Goal: Navigation & Orientation: Understand site structure

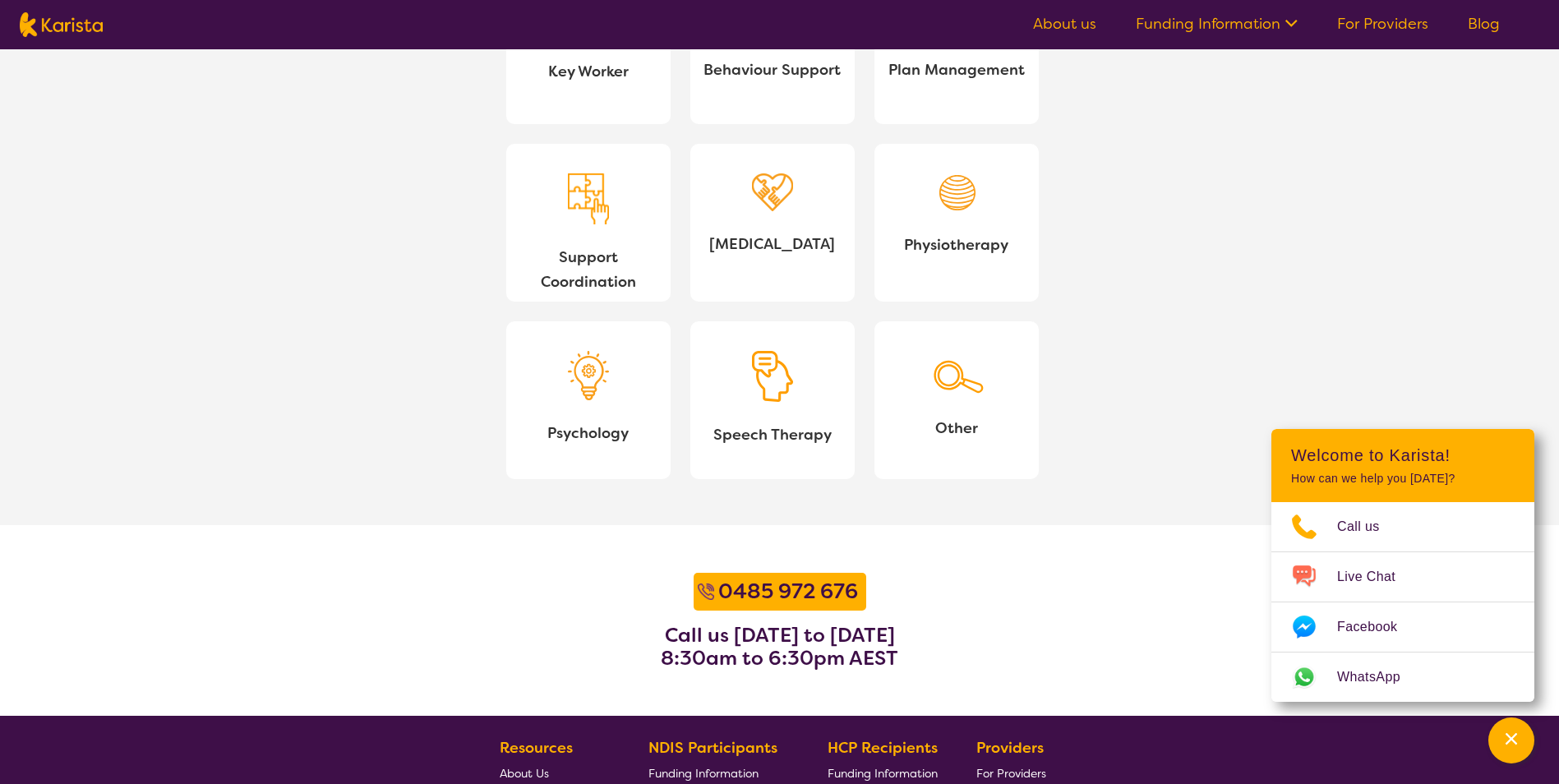
scroll to position [1971, 0]
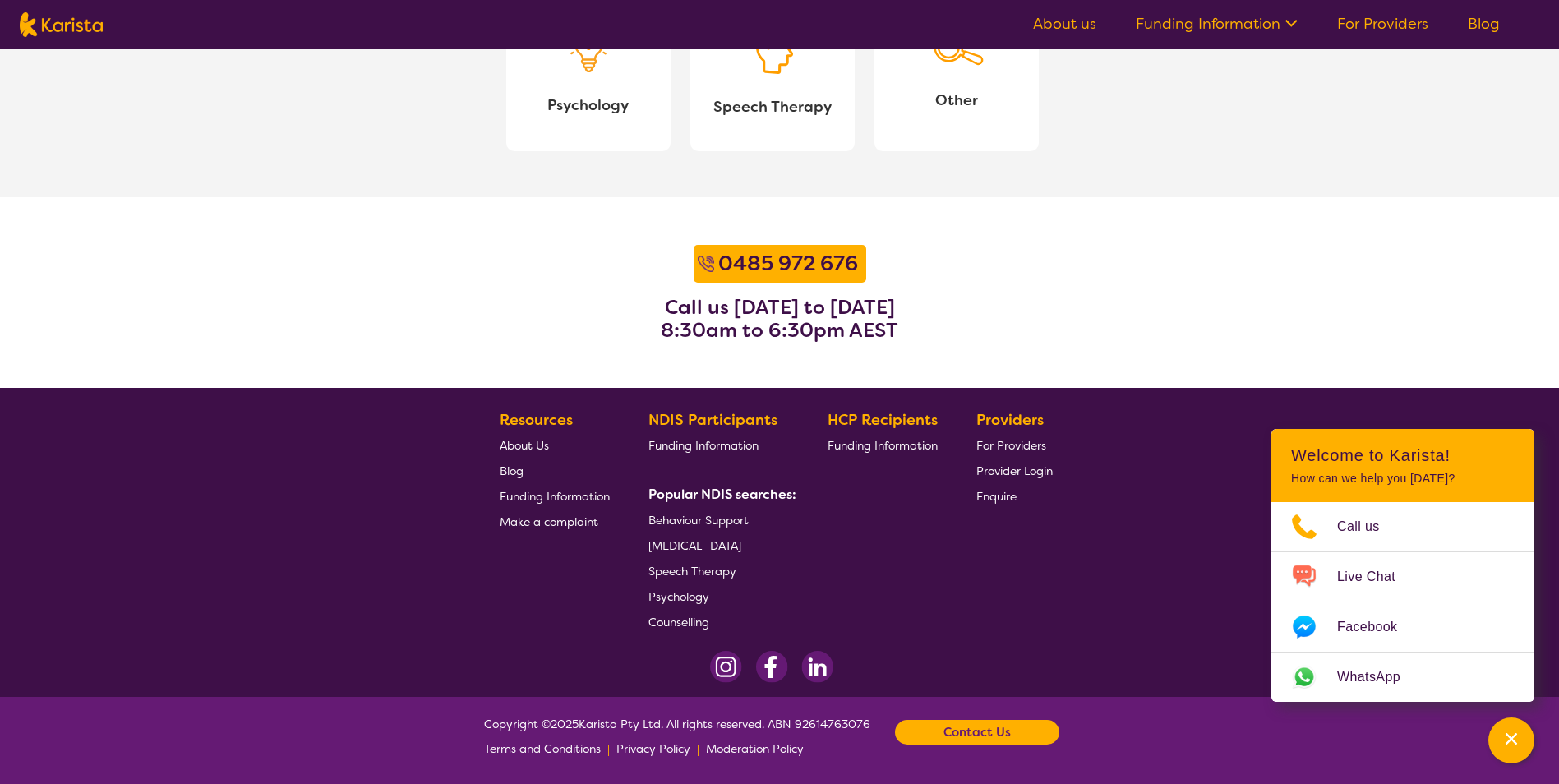
click at [1140, 508] on footer "Resources About Us Blog Funding Information Make a complaint NDIS Participants …" at bounding box center [779, 542] width 1559 height 309
click at [1446, 326] on section "0485 972 676 Call us Monday to Friday 8:30am to 6:30pm AEST" at bounding box center [779, 292] width 1559 height 191
click at [1512, 748] on div "Channel Menu" at bounding box center [1512, 740] width 33 height 36
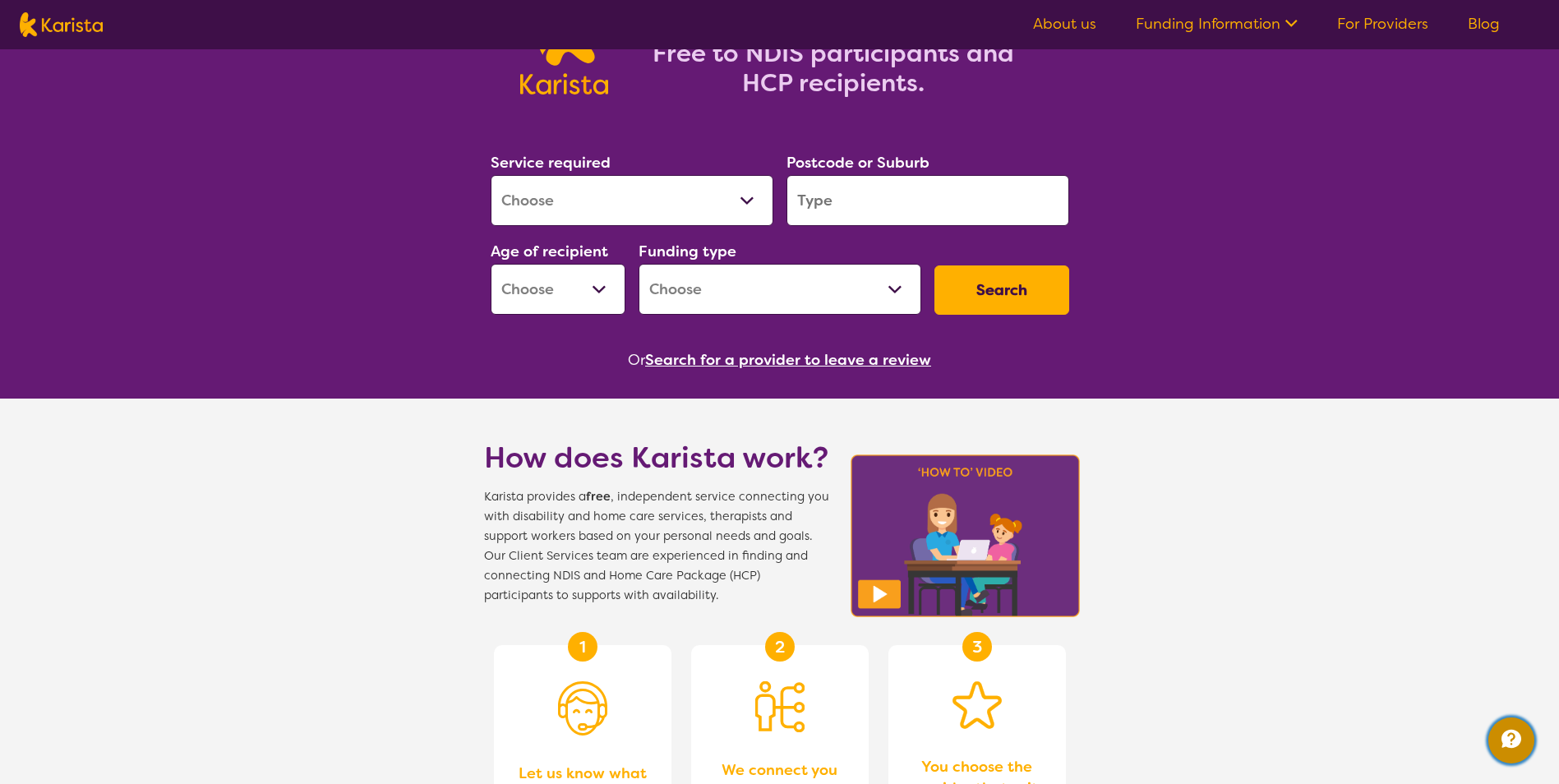
scroll to position [0, 0]
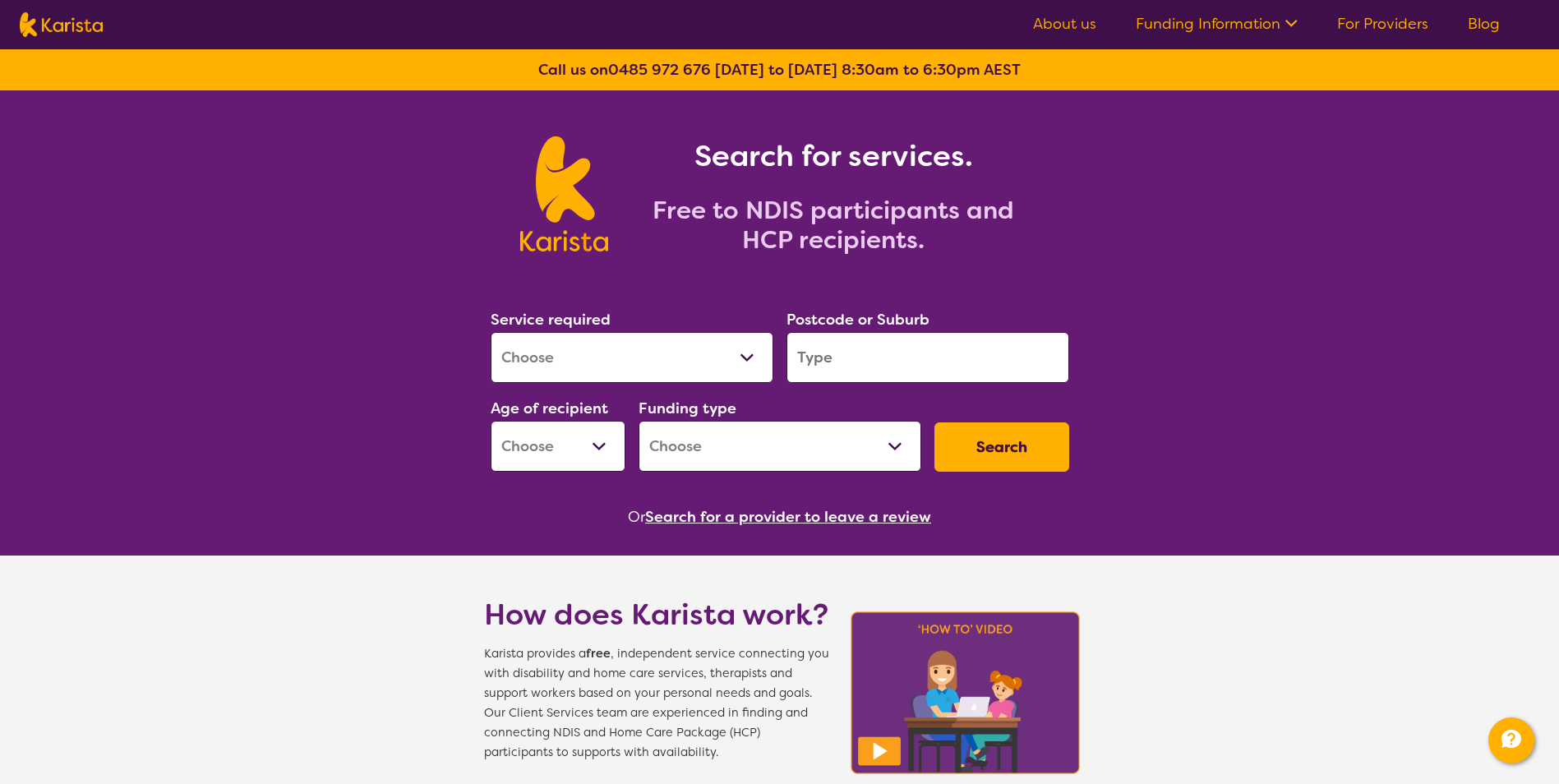
click at [1365, 15] on link "For Providers" at bounding box center [1383, 24] width 91 height 20
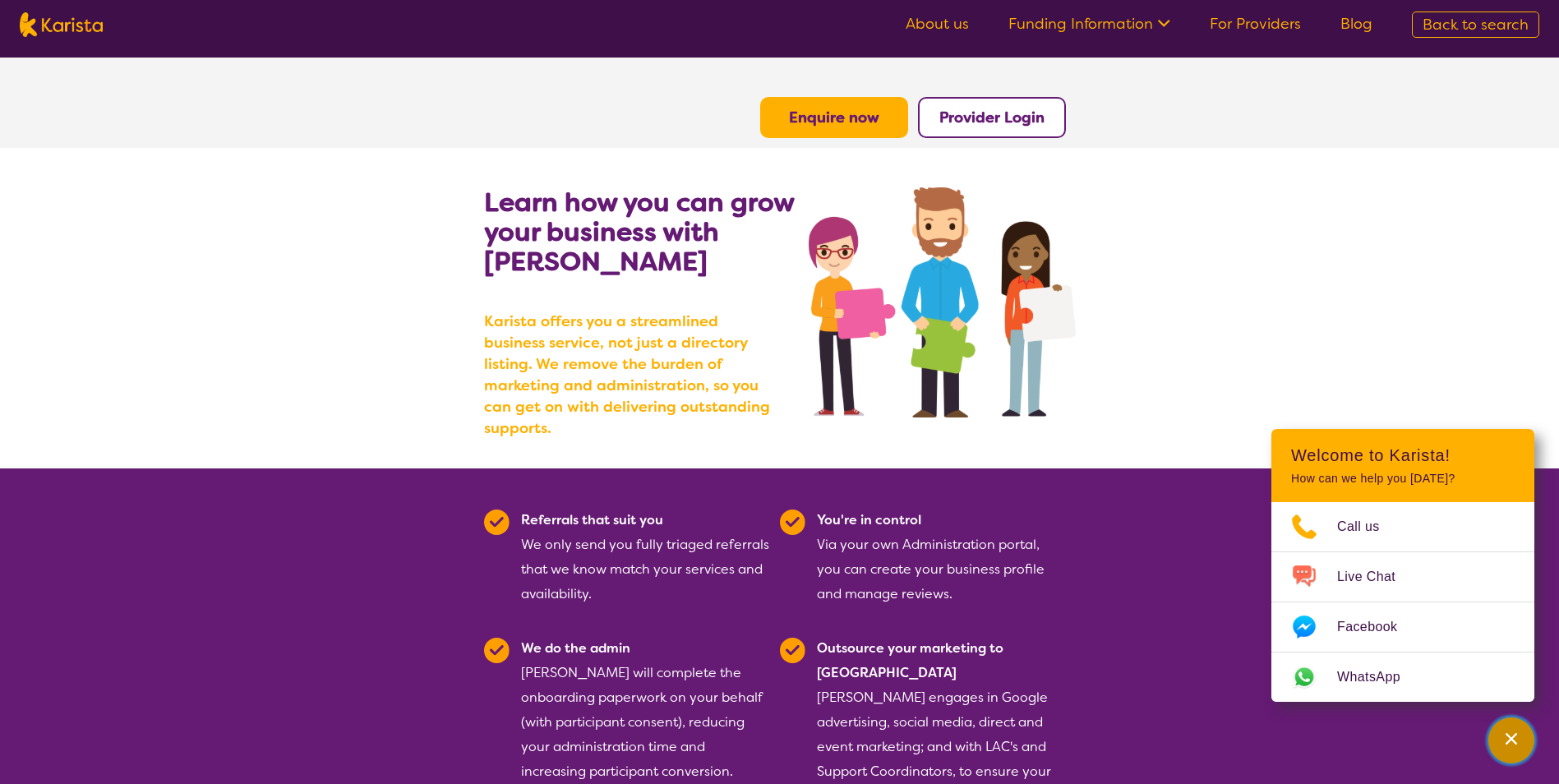
click at [1524, 743] on div "Channel Menu" at bounding box center [1512, 740] width 33 height 36
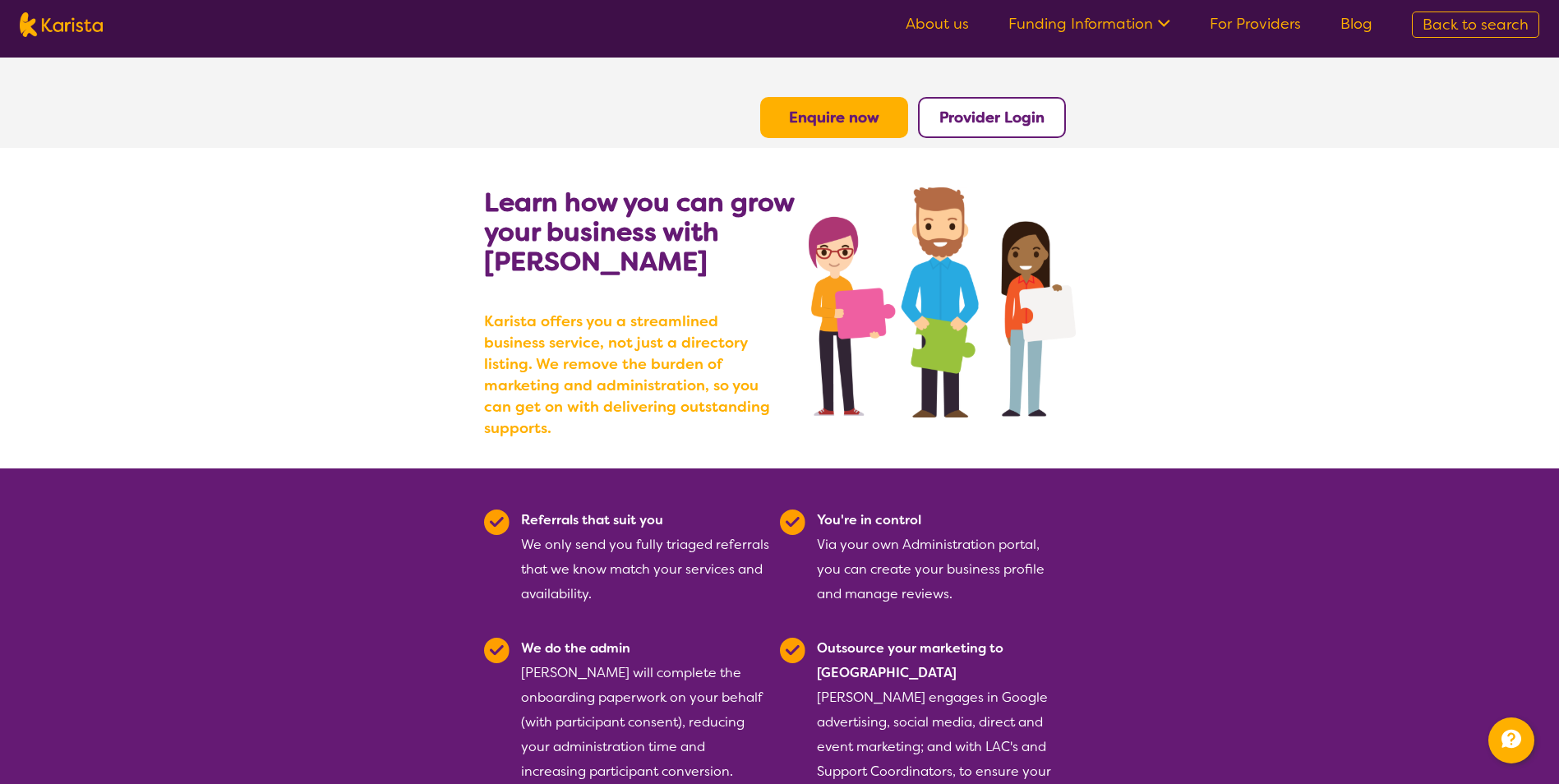
click at [49, 27] on img at bounding box center [61, 24] width 83 height 24
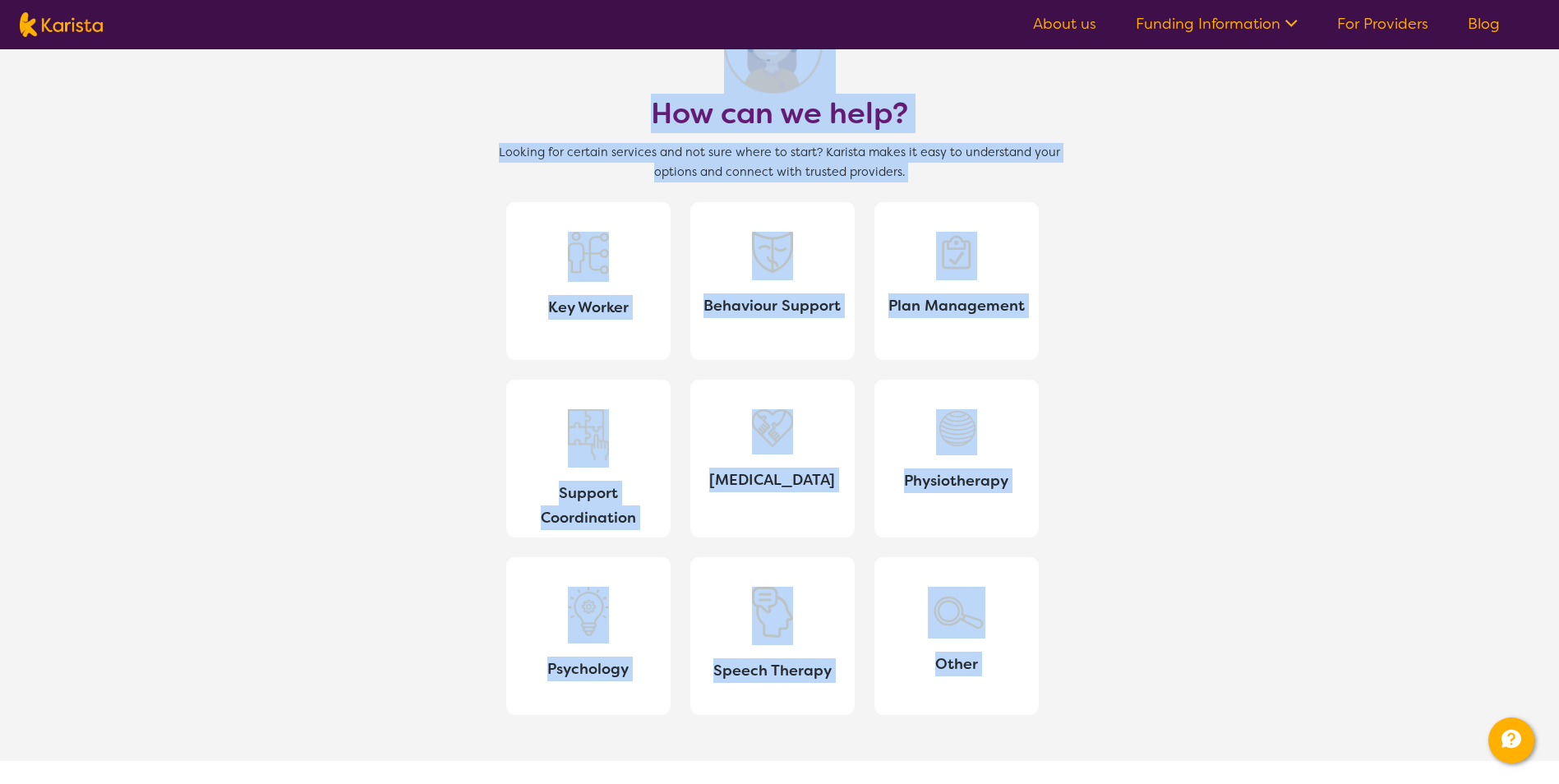
scroll to position [1971, 0]
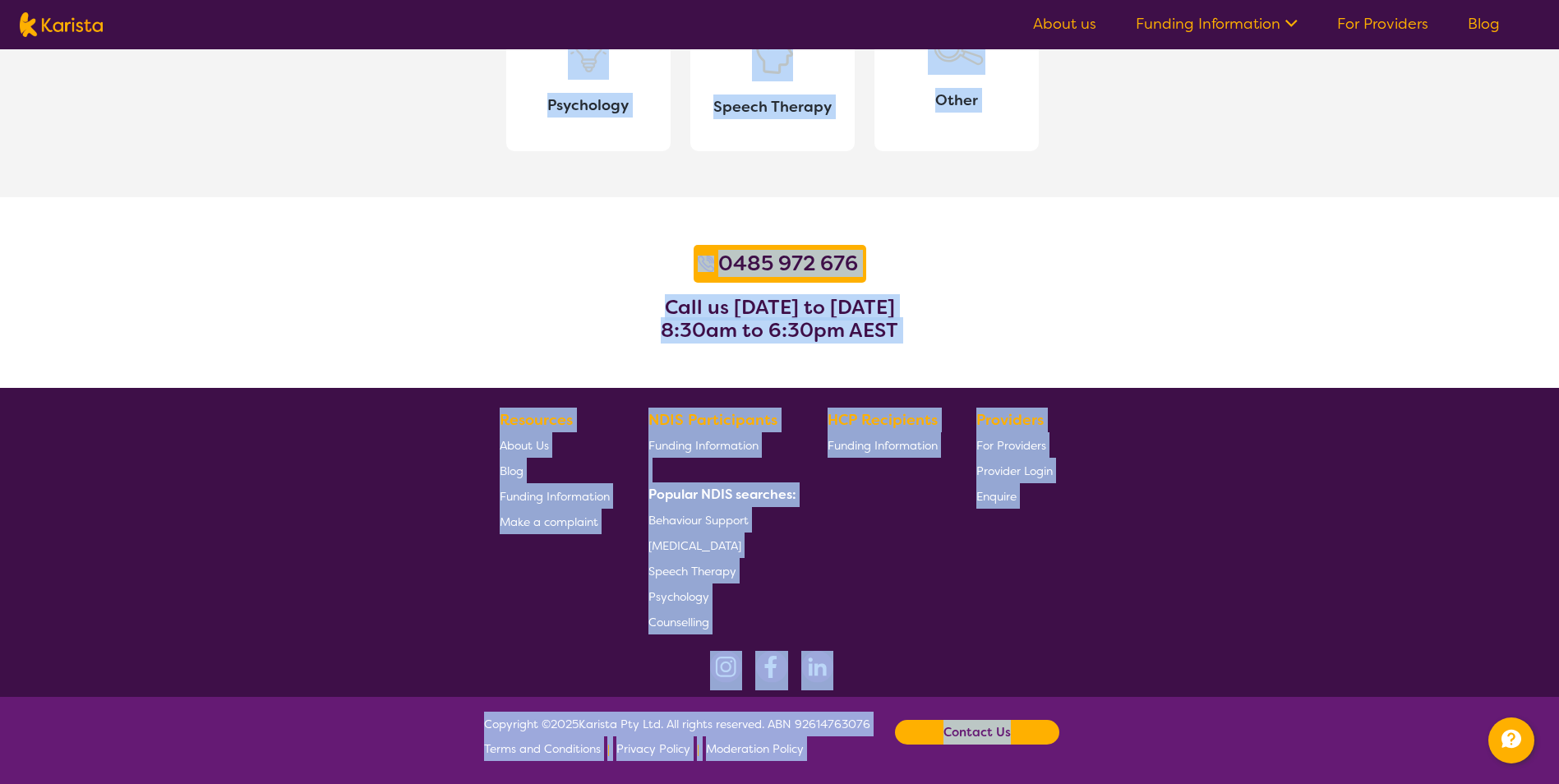
drag, startPoint x: 700, startPoint y: 154, endPoint x: 1180, endPoint y: 762, distance: 774.6
drag, startPoint x: 1180, startPoint y: 762, endPoint x: 1120, endPoint y: 750, distance: 61.2
click at [1120, 750] on footer "Copyright © 2025 Karista Pty Ltd. All rights reserved. ABN 92614763076 Terms an…" at bounding box center [779, 740] width 1559 height 87
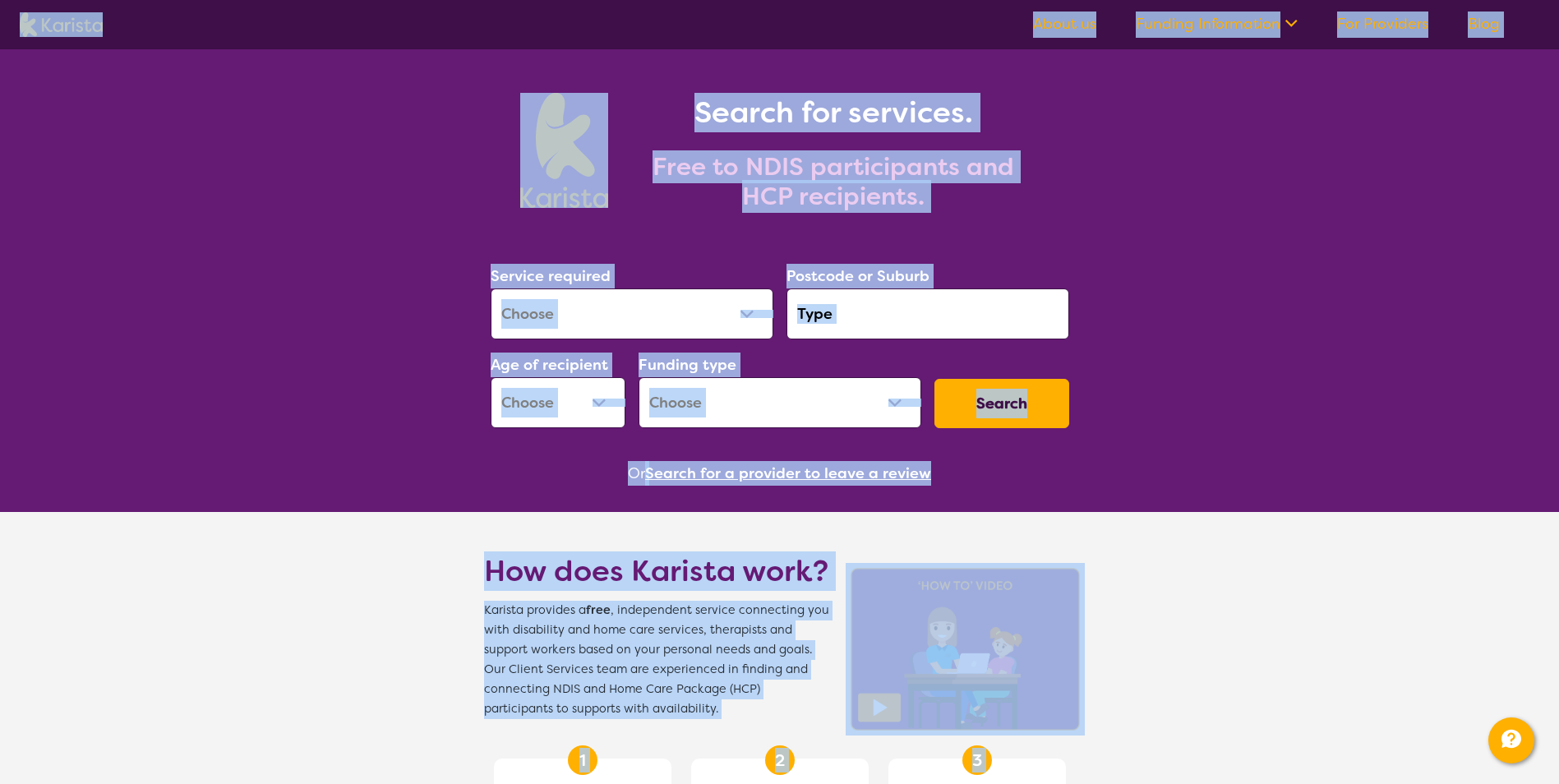
scroll to position [0, 0]
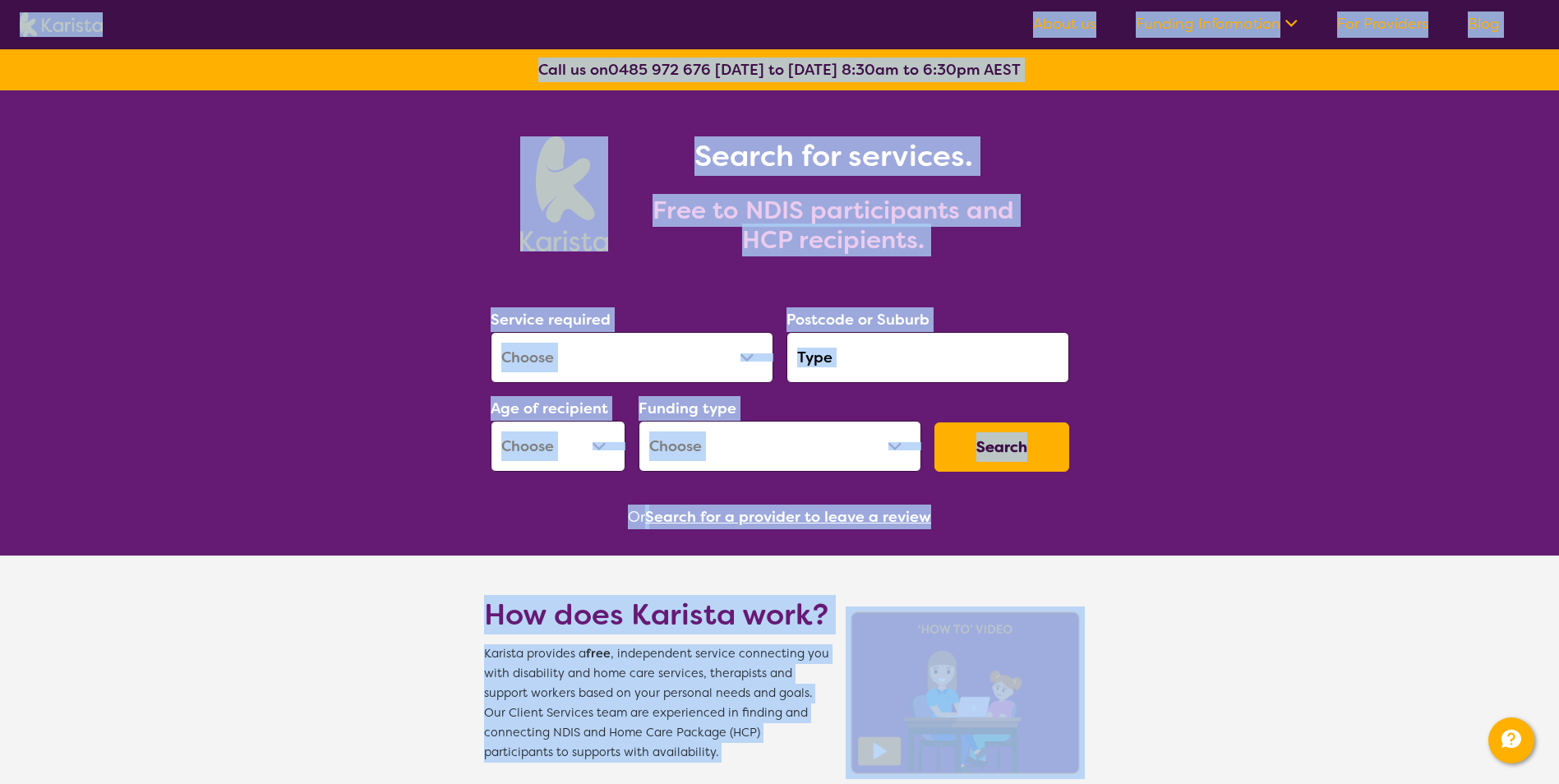
drag, startPoint x: 1162, startPoint y: 752, endPoint x: 513, endPoint y: 3, distance: 991.1
drag, startPoint x: 513, startPoint y: 3, endPoint x: 407, endPoint y: 135, distance: 169.3
click at [407, 135] on div "Search for services. Free to NDIS participants and HCP recipients." at bounding box center [779, 176] width 1559 height 171
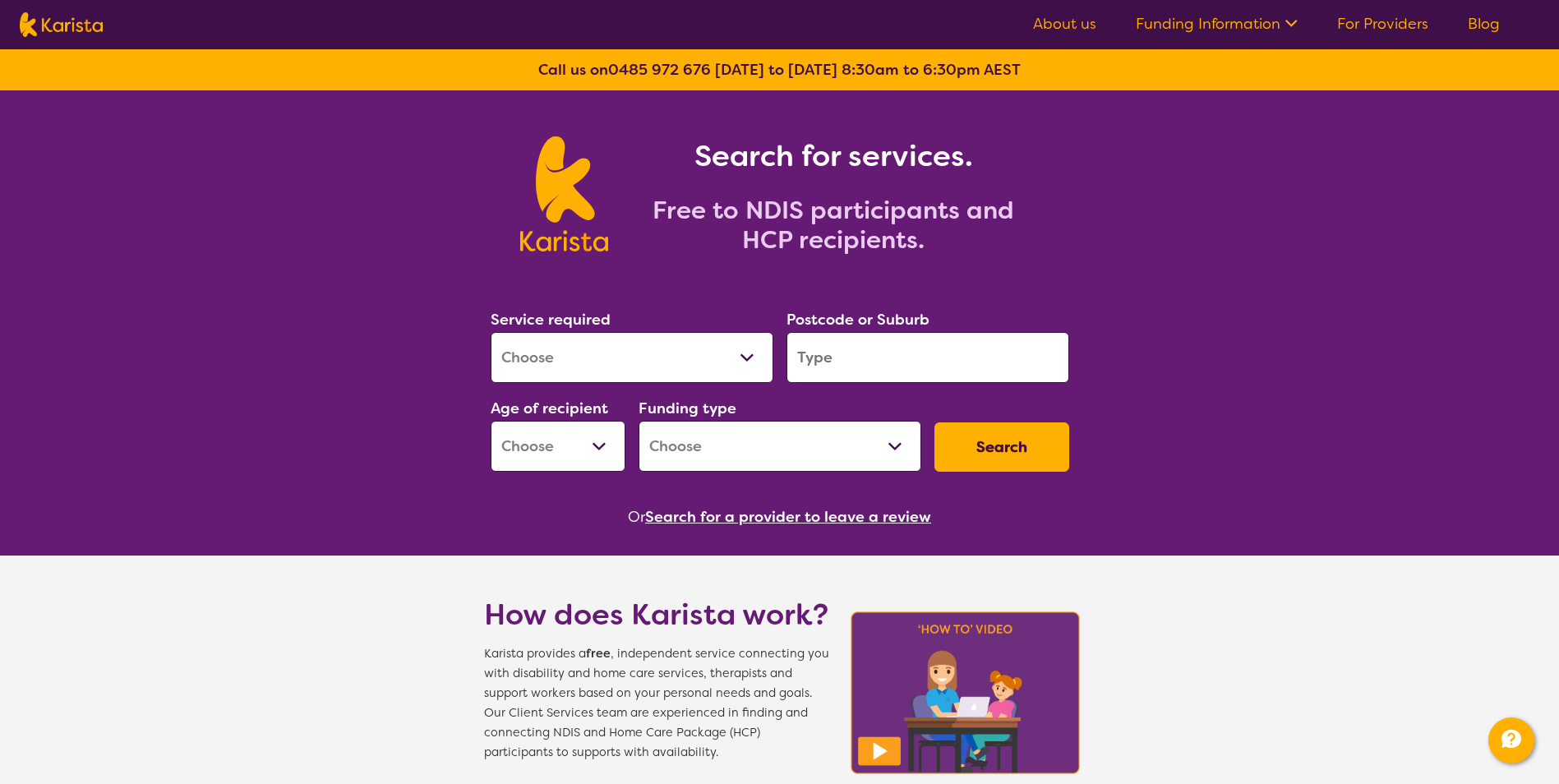
click at [1402, 23] on link "For Providers" at bounding box center [1383, 24] width 91 height 20
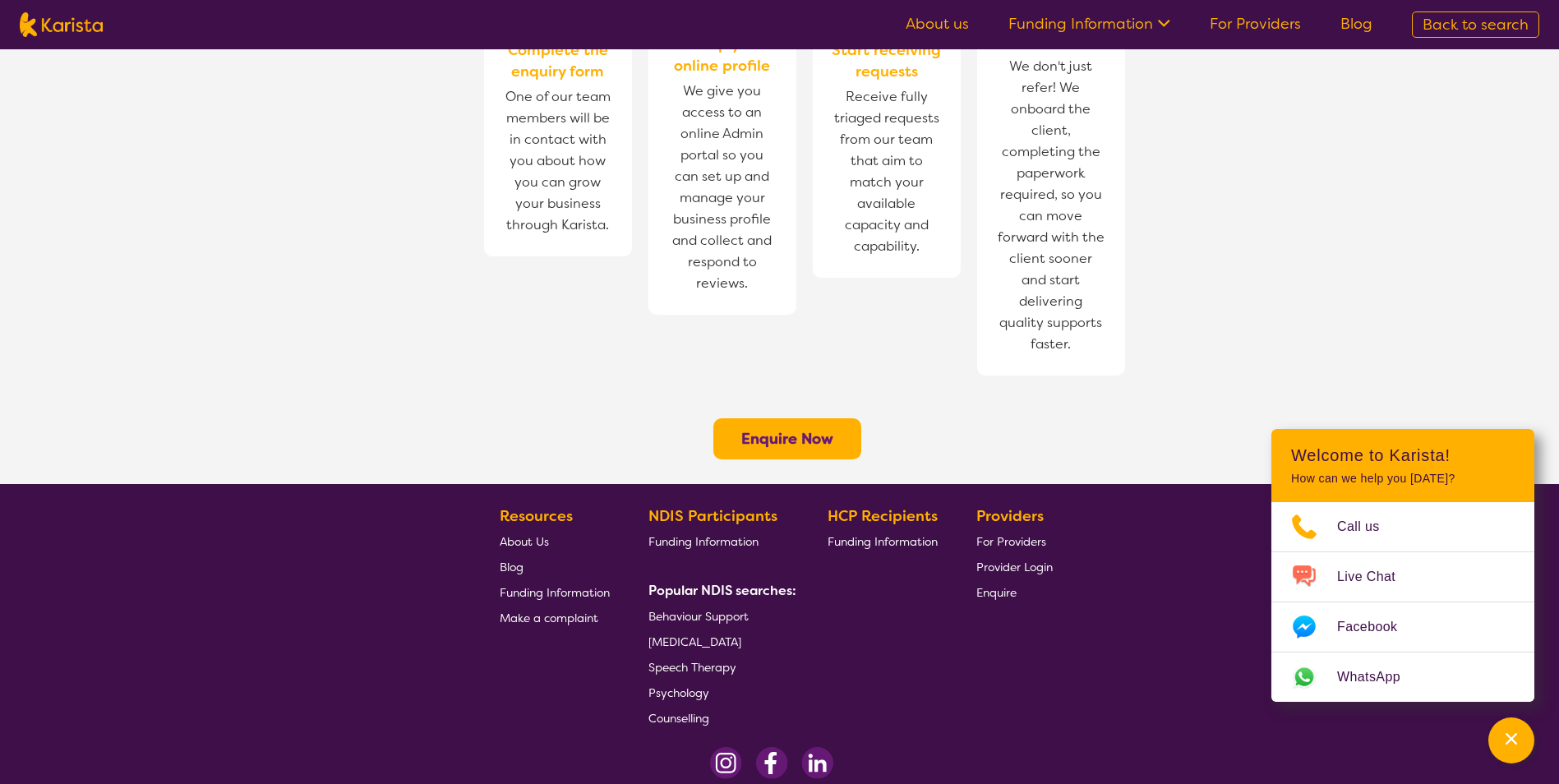
scroll to position [1198, 0]
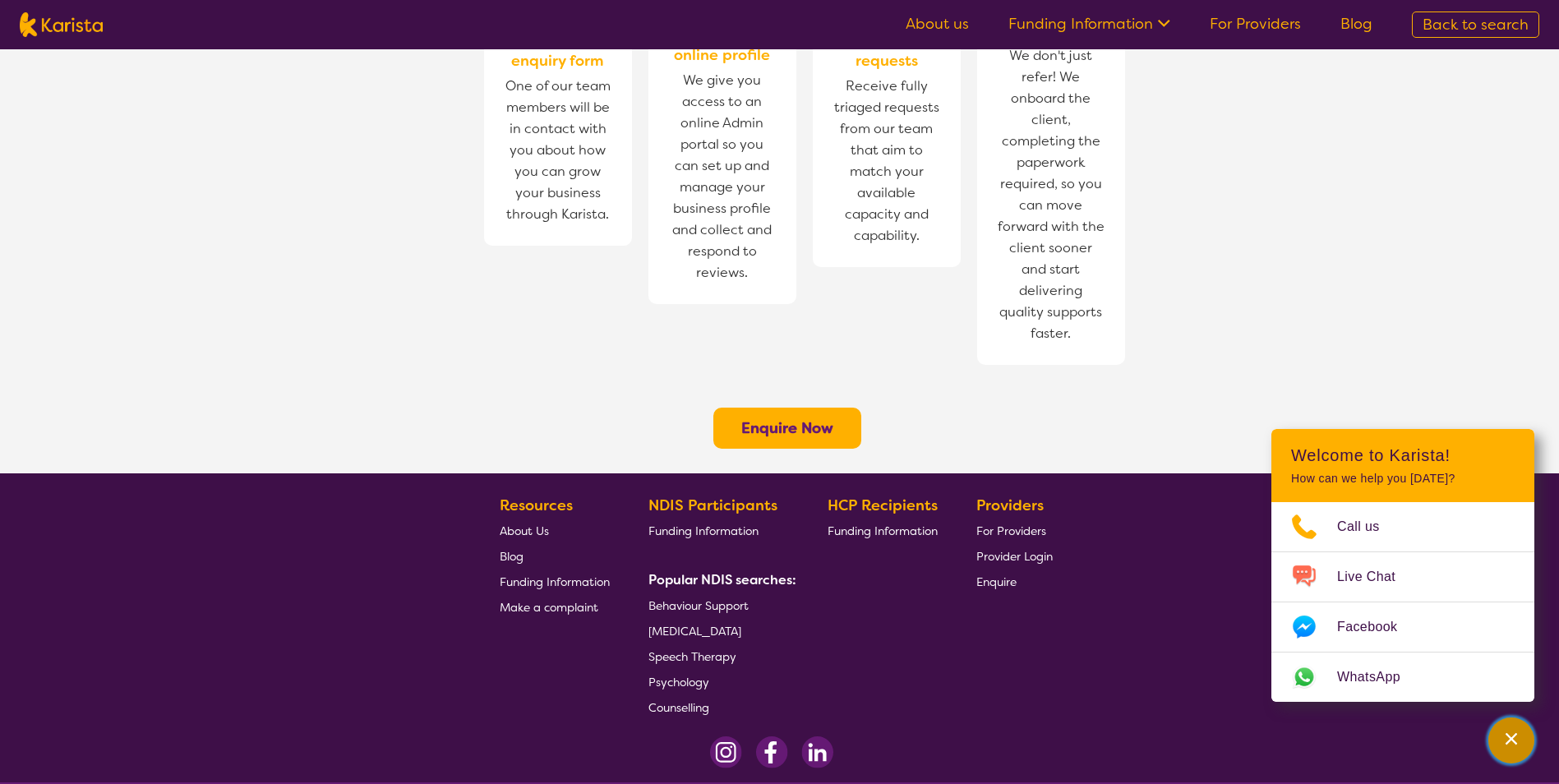
click at [1514, 732] on icon "Channel Menu" at bounding box center [1512, 739] width 16 height 16
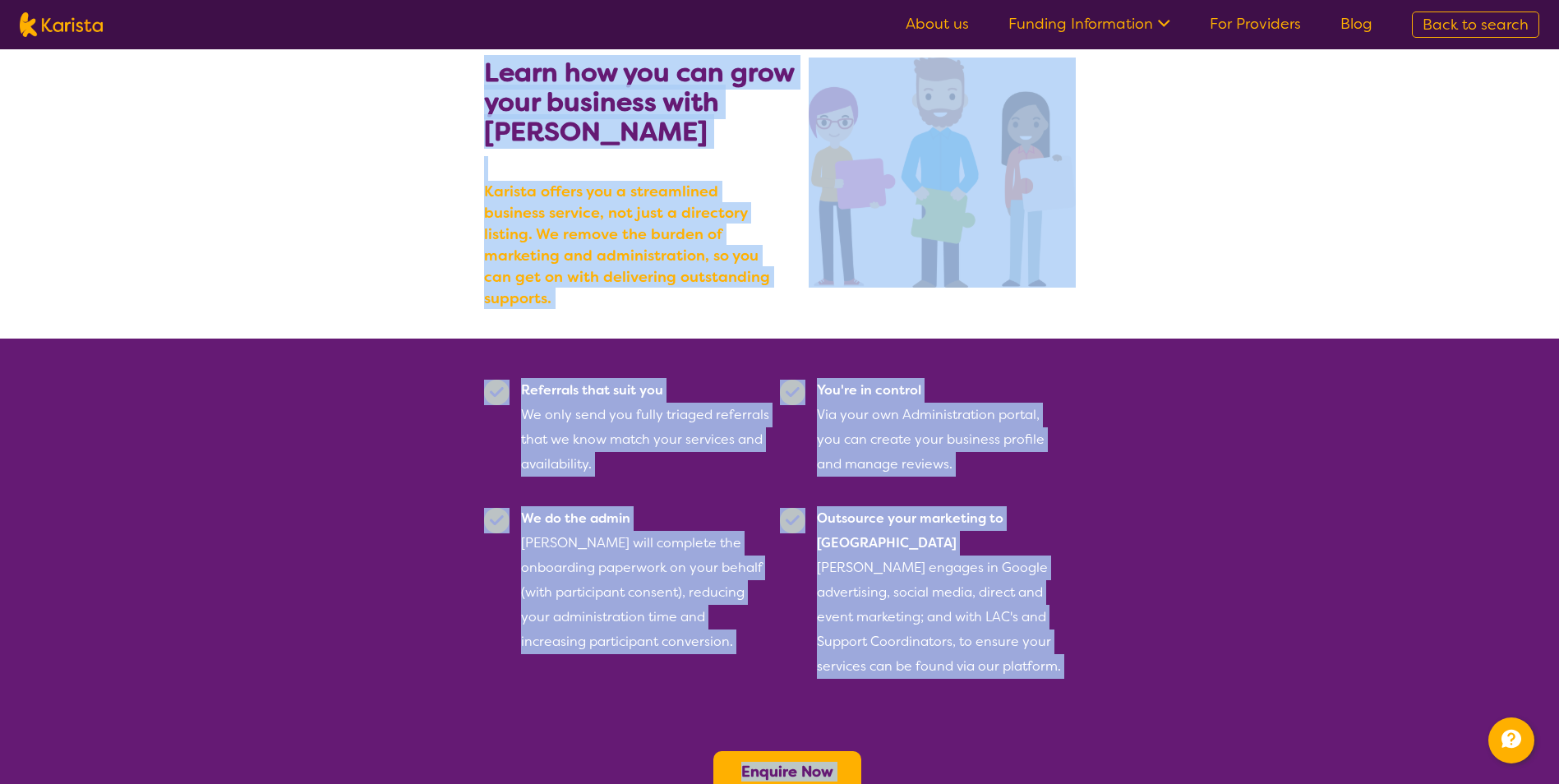
scroll to position [0, 0]
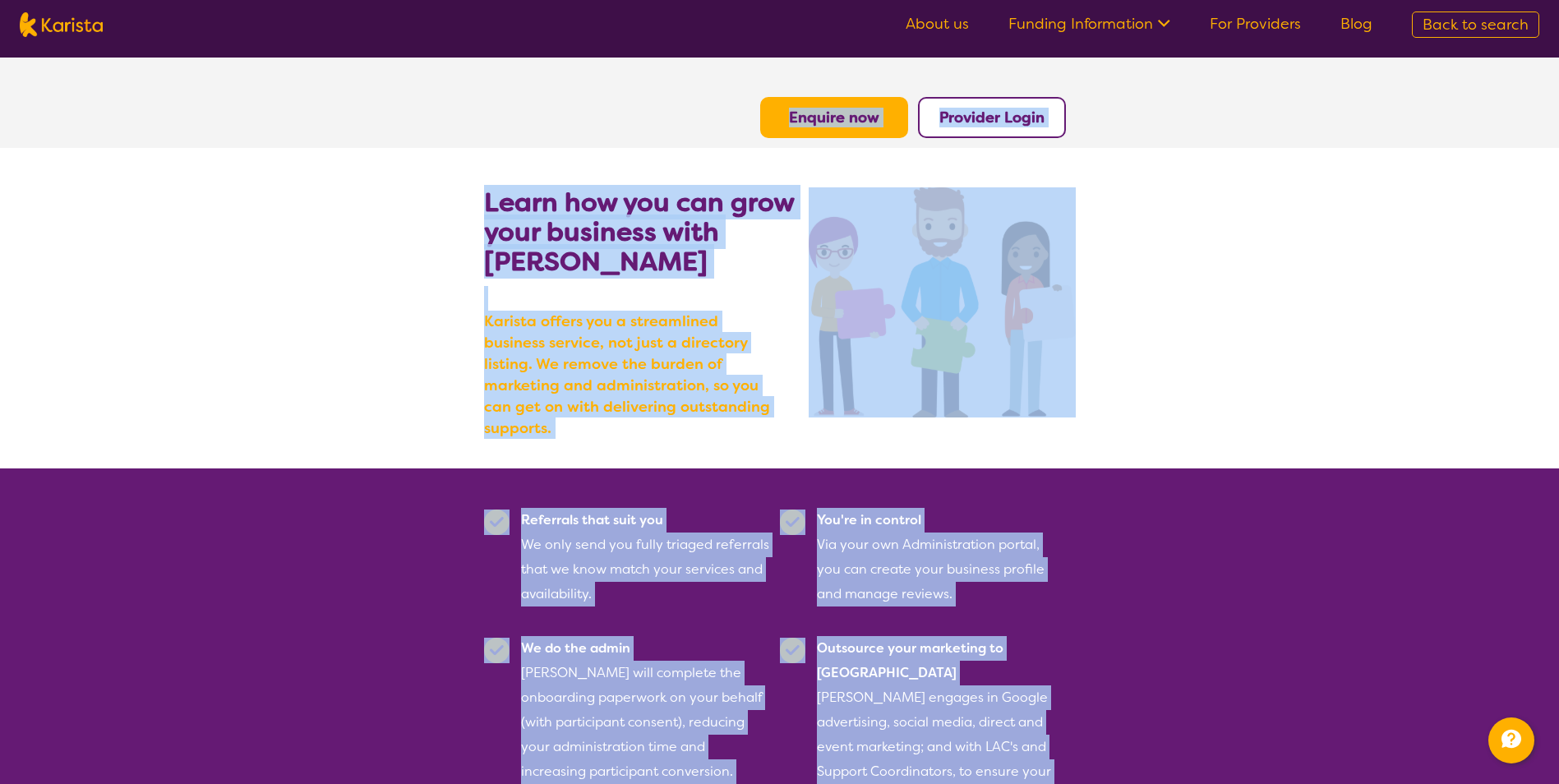
drag, startPoint x: 826, startPoint y: 752, endPoint x: 506, endPoint y: -11, distance: 827.4
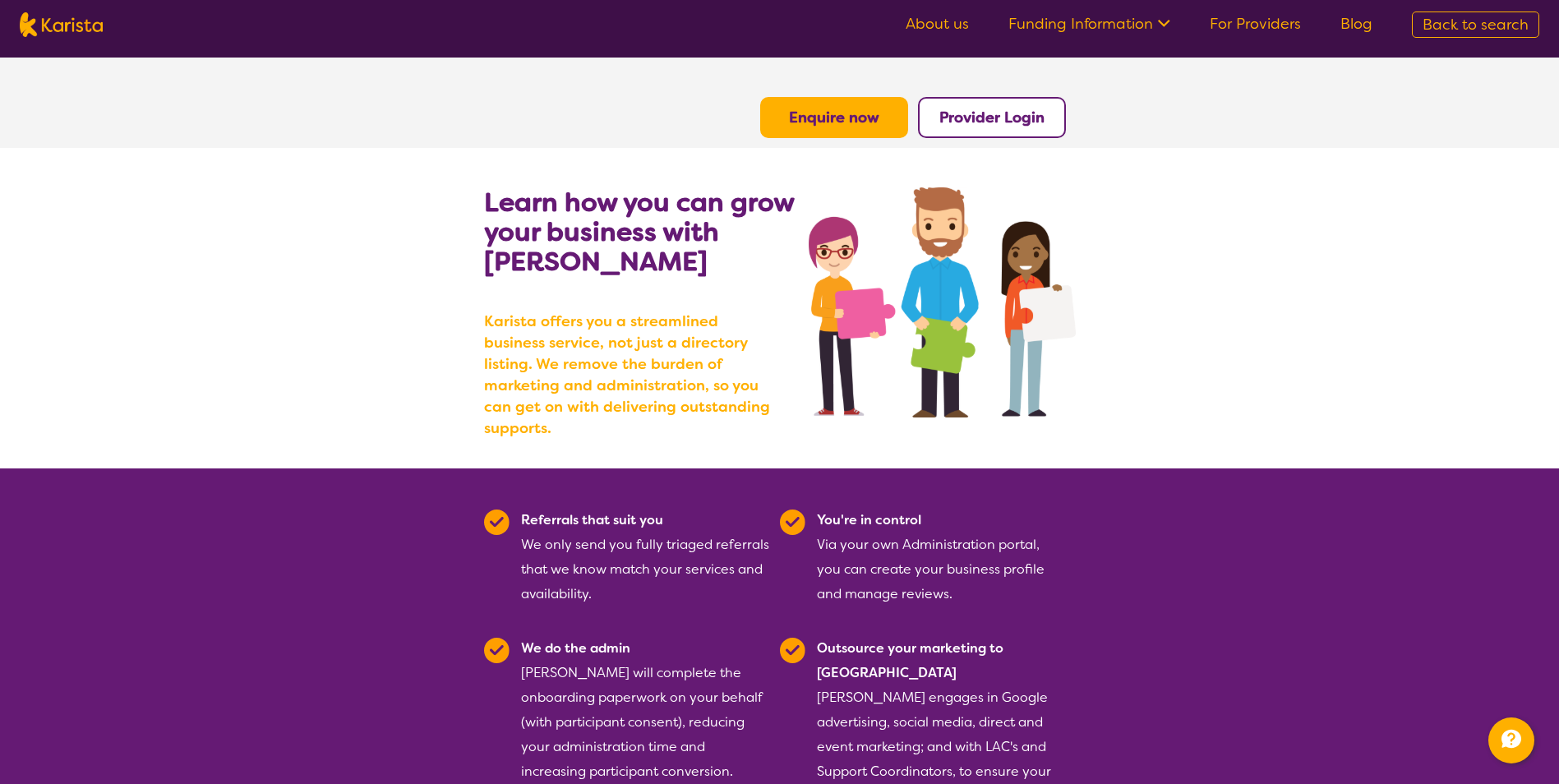
click at [172, 34] on nav "About us Funding Information NDIS - National Disability Insurance Scheme HCP - …" at bounding box center [779, 24] width 1559 height 49
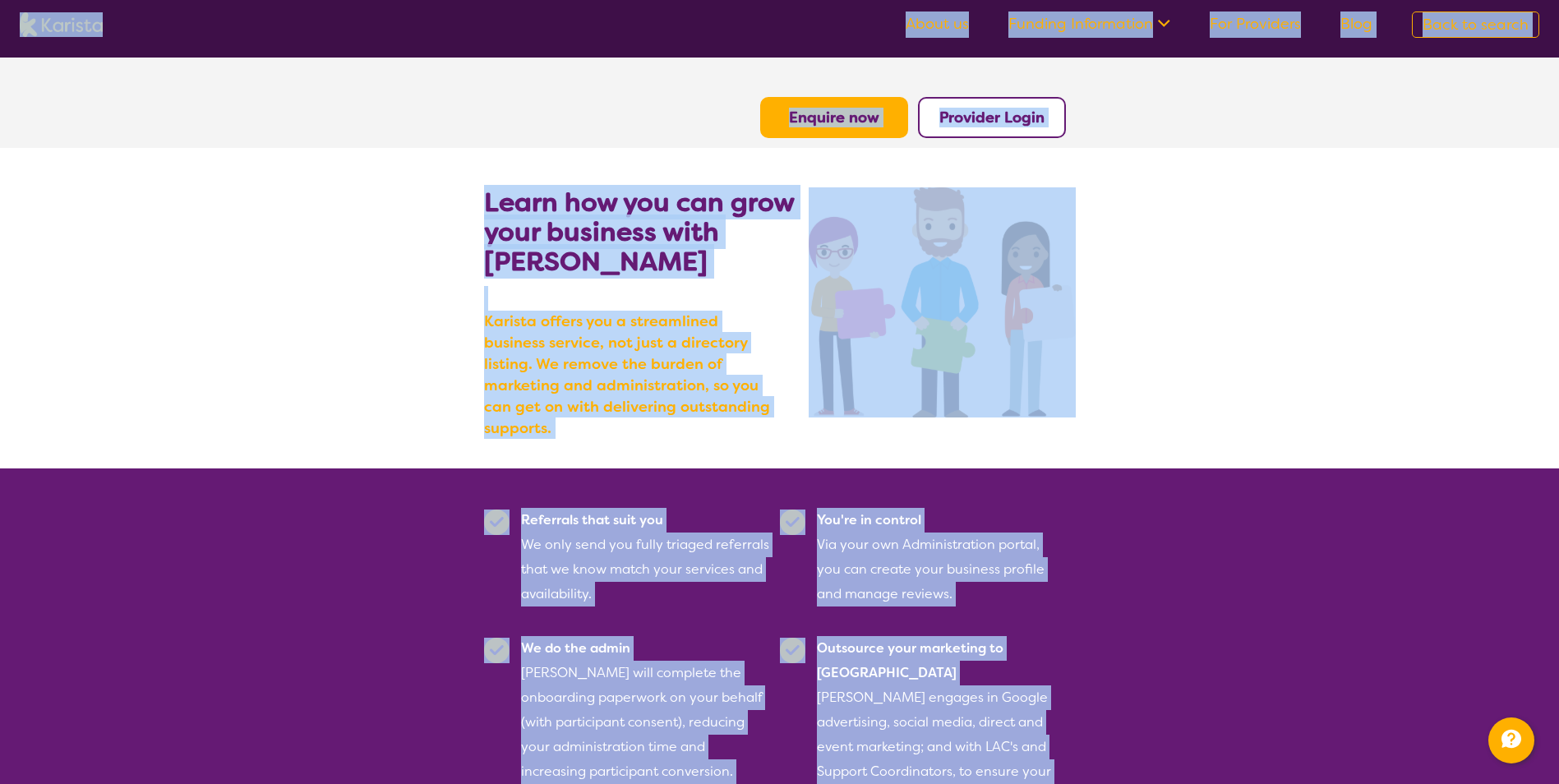
drag, startPoint x: 7, startPoint y: 7, endPoint x: 1367, endPoint y: 826, distance: 1587.6
drag, startPoint x: 1367, startPoint y: 826, endPoint x: 1246, endPoint y: 581, distance: 273.3
click at [1246, 581] on section "Referrals that suit you We only send you fully triaged referrals that we know m…" at bounding box center [779, 707] width 1559 height 478
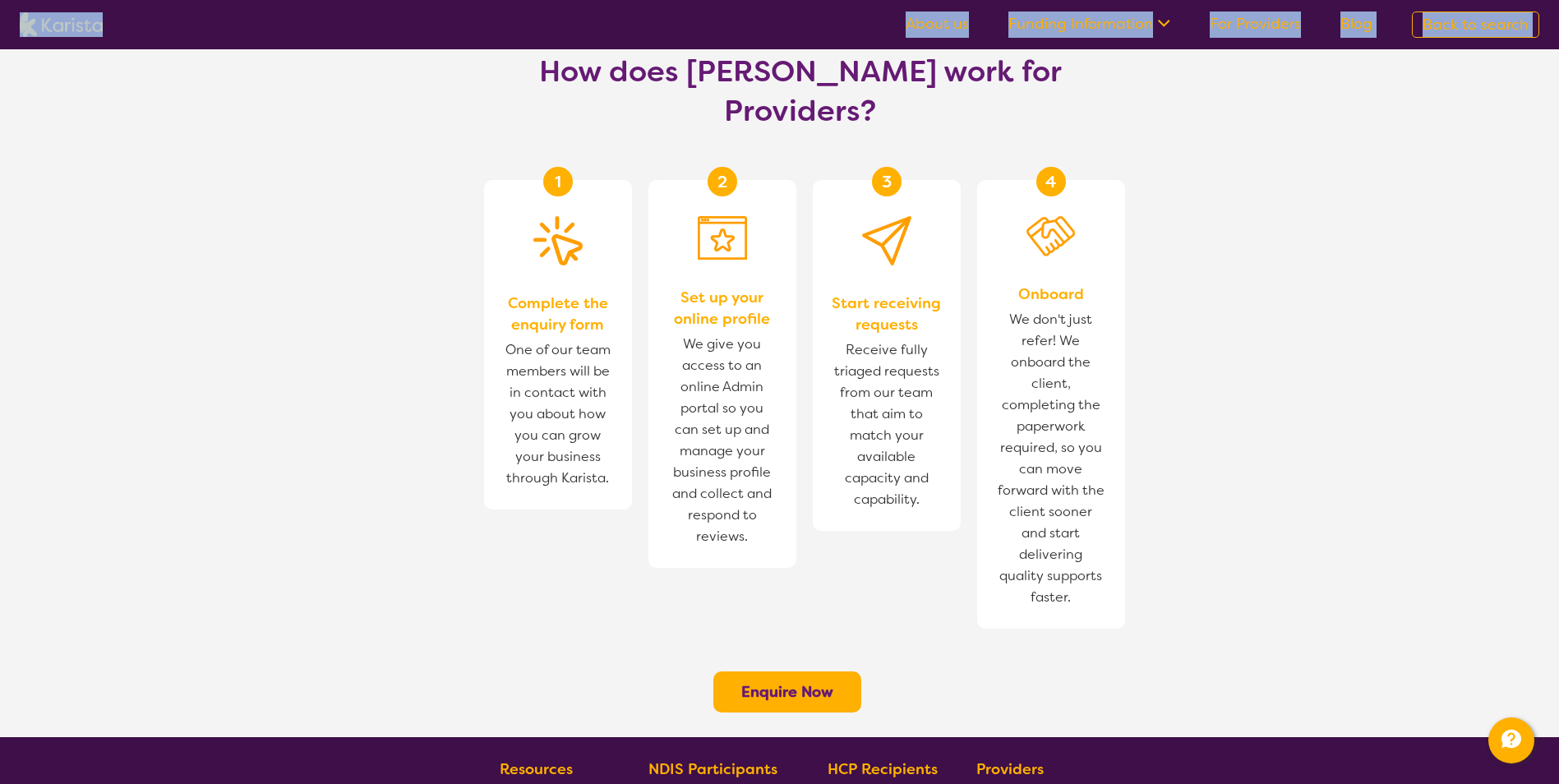
scroll to position [1198, 0]
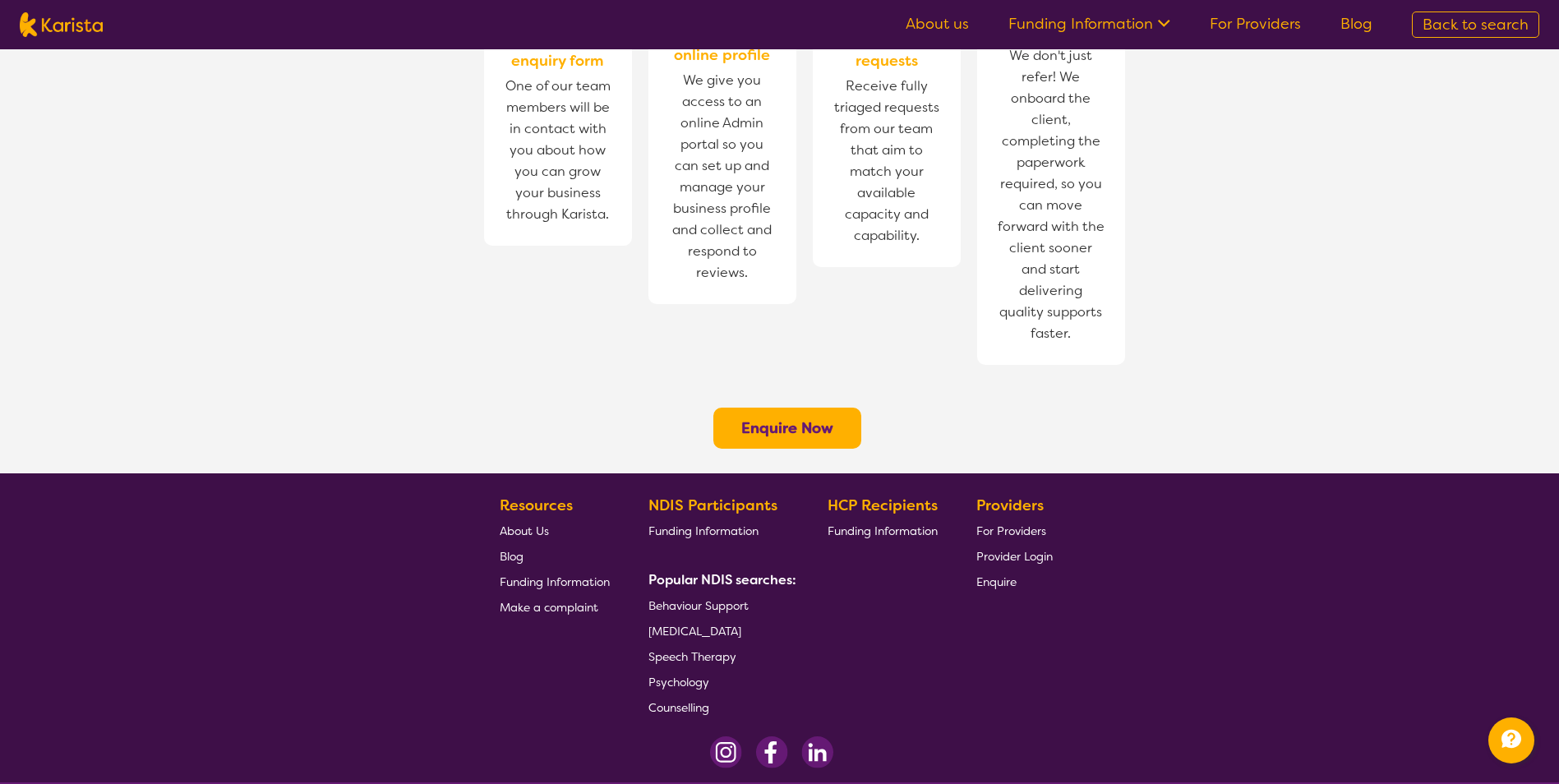
click at [1152, 594] on footer "Resources About Us Blog Funding Information Make a complaint NDIS Participants …" at bounding box center [779, 627] width 1559 height 309
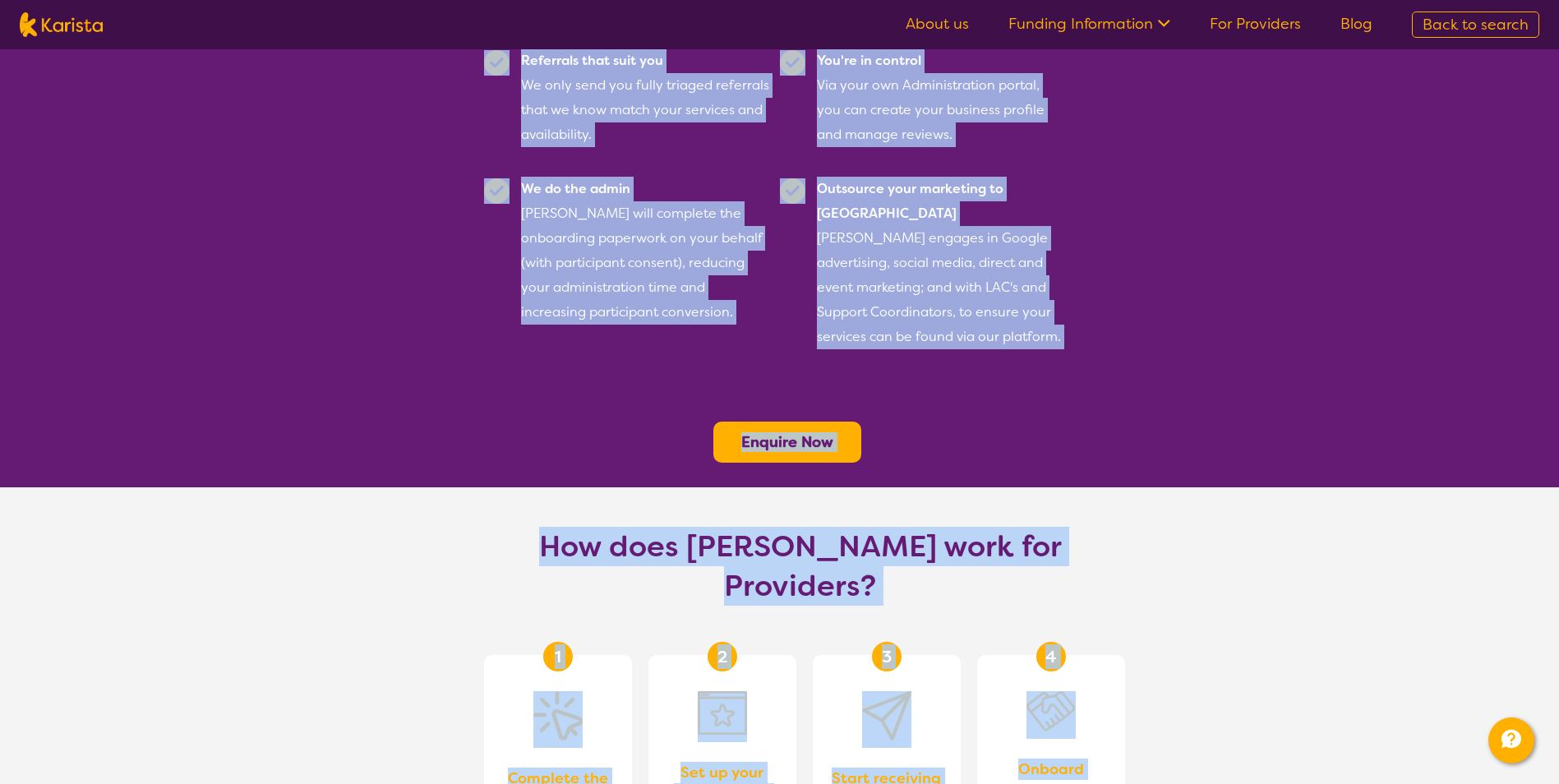
scroll to position [0, 0]
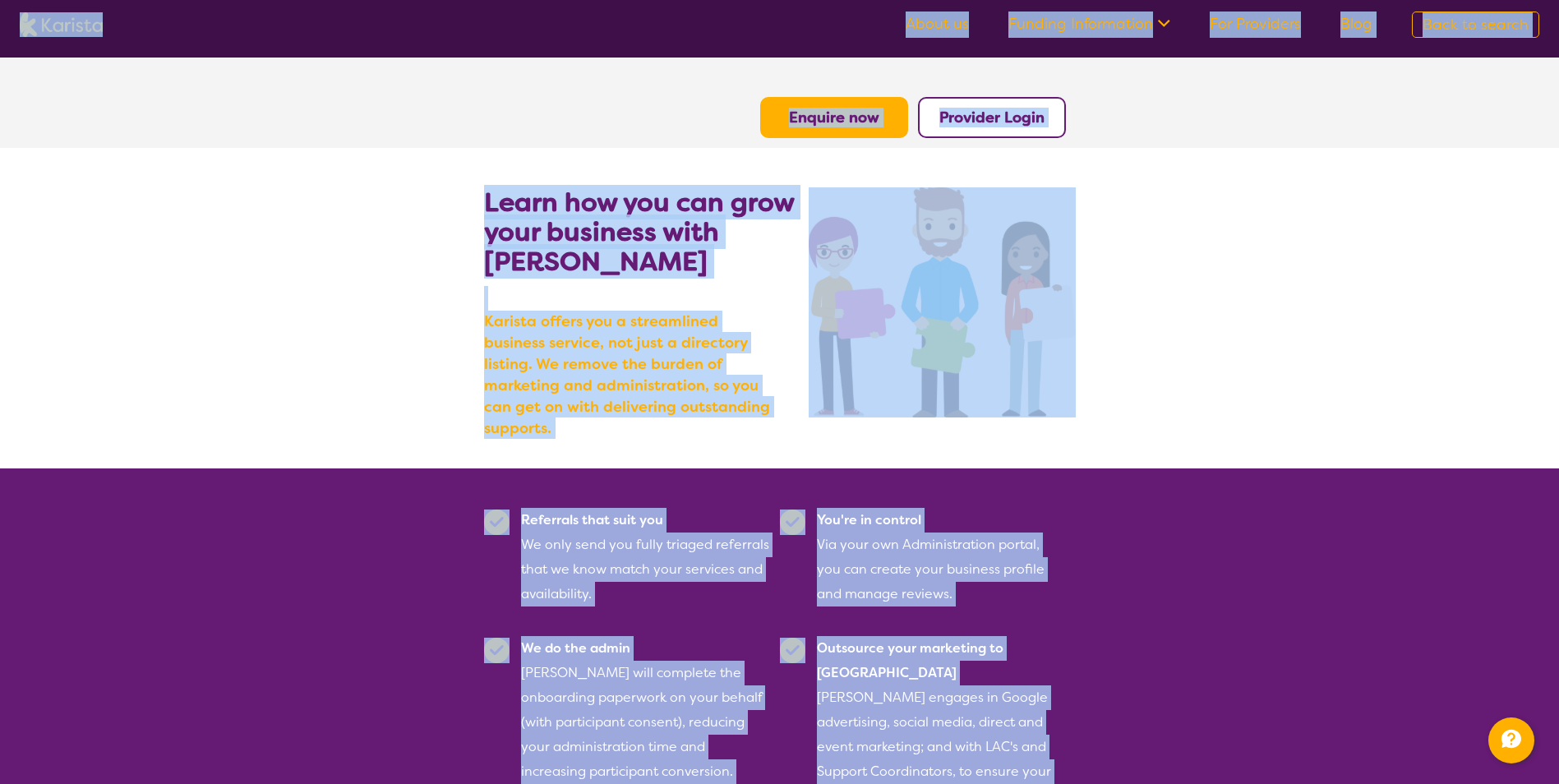
drag, startPoint x: 824, startPoint y: 768, endPoint x: 8, endPoint y: 14, distance: 1111.0
click at [479, 207] on section "Learn how you can grow your business with [PERSON_NAME] [PERSON_NAME] offers yo…" at bounding box center [779, 308] width 631 height 320
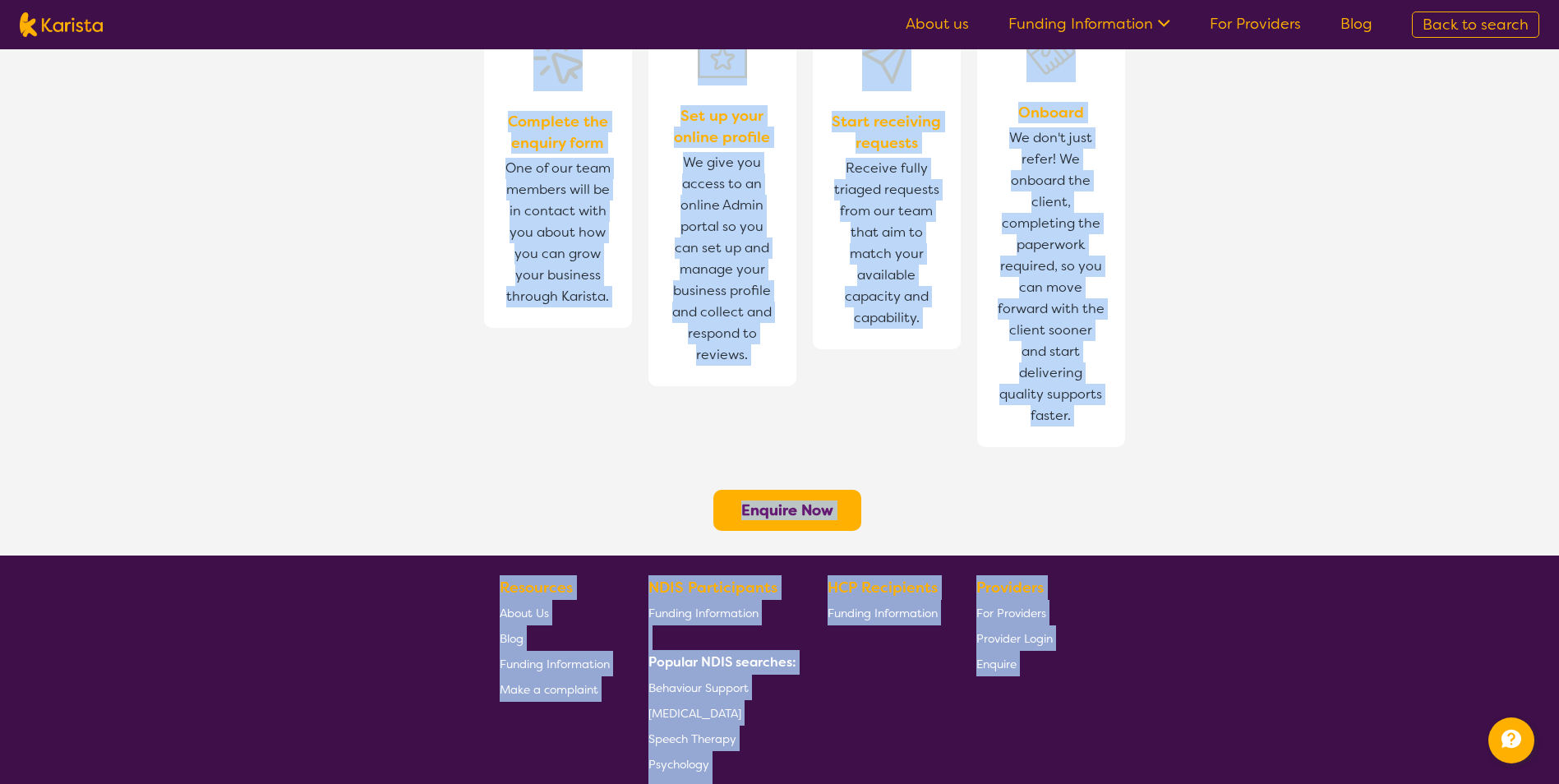
scroll to position [1198, 0]
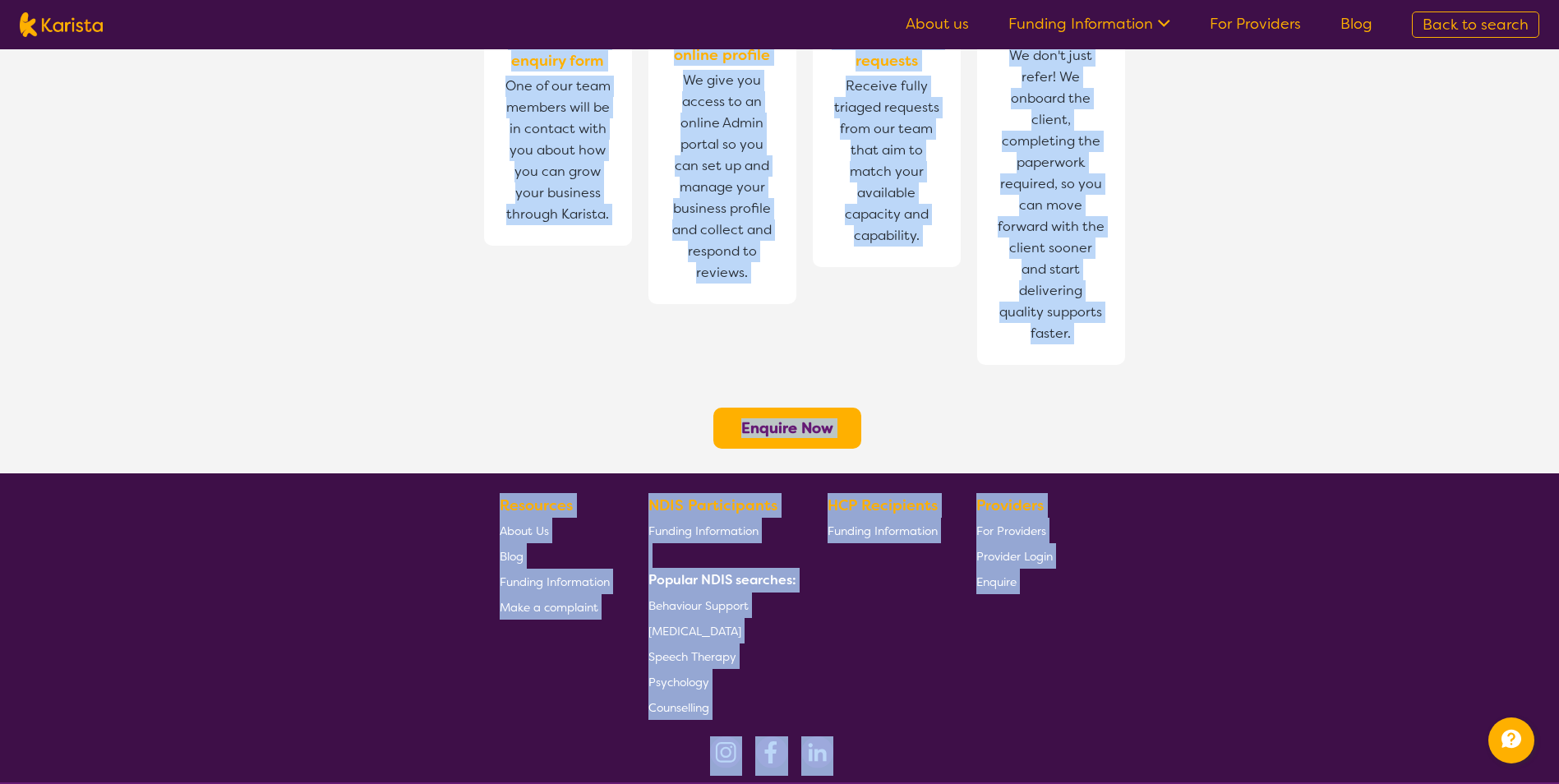
drag, startPoint x: 484, startPoint y: 196, endPoint x: 1070, endPoint y: 749, distance: 805.7
drag, startPoint x: 1070, startPoint y: 749, endPoint x: 1006, endPoint y: 640, distance: 126.4
click at [1006, 640] on footer "Resources About Us Blog Funding Information Make a complaint NDIS Participants …" at bounding box center [779, 627] width 1559 height 309
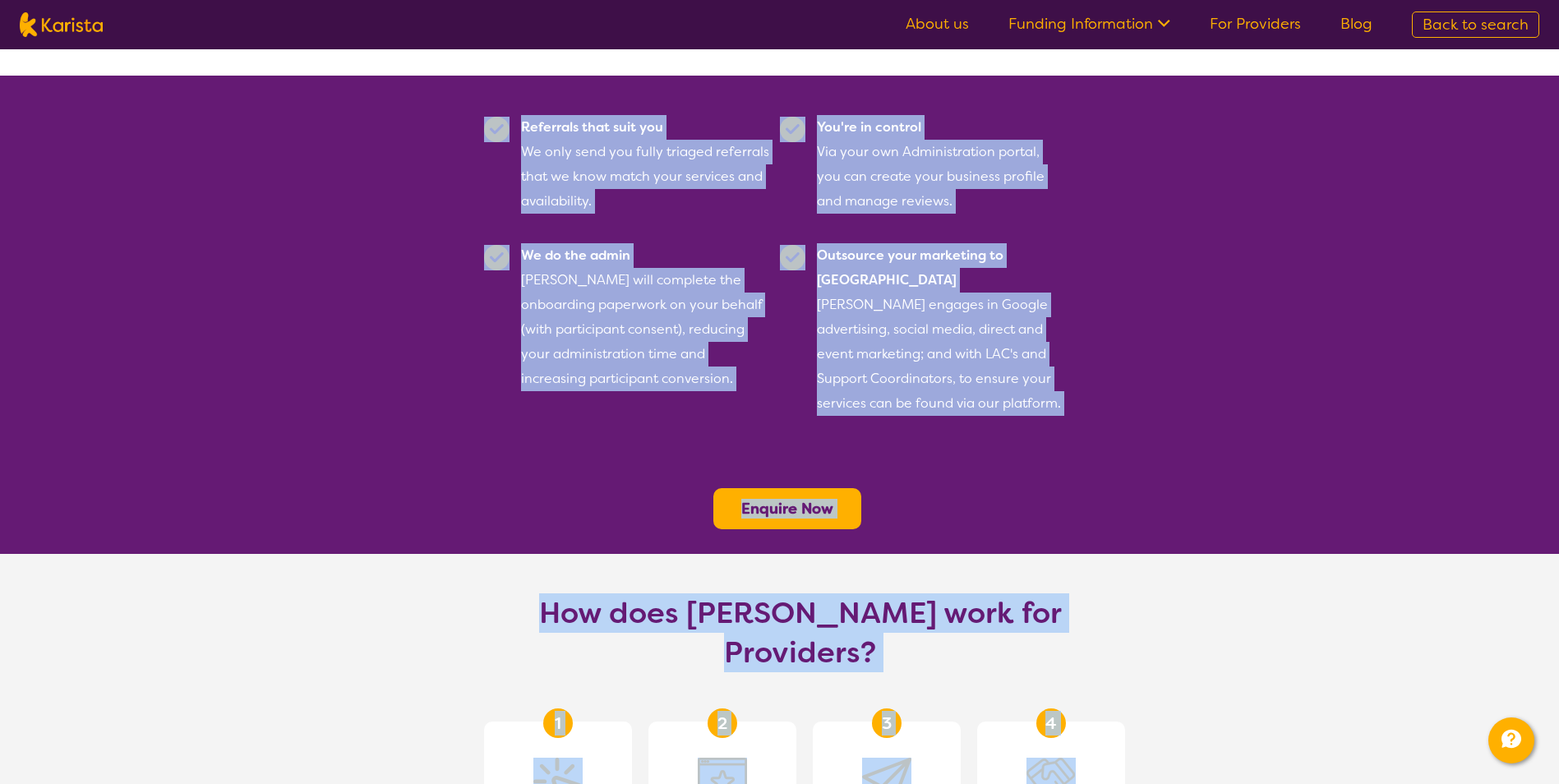
scroll to position [0, 0]
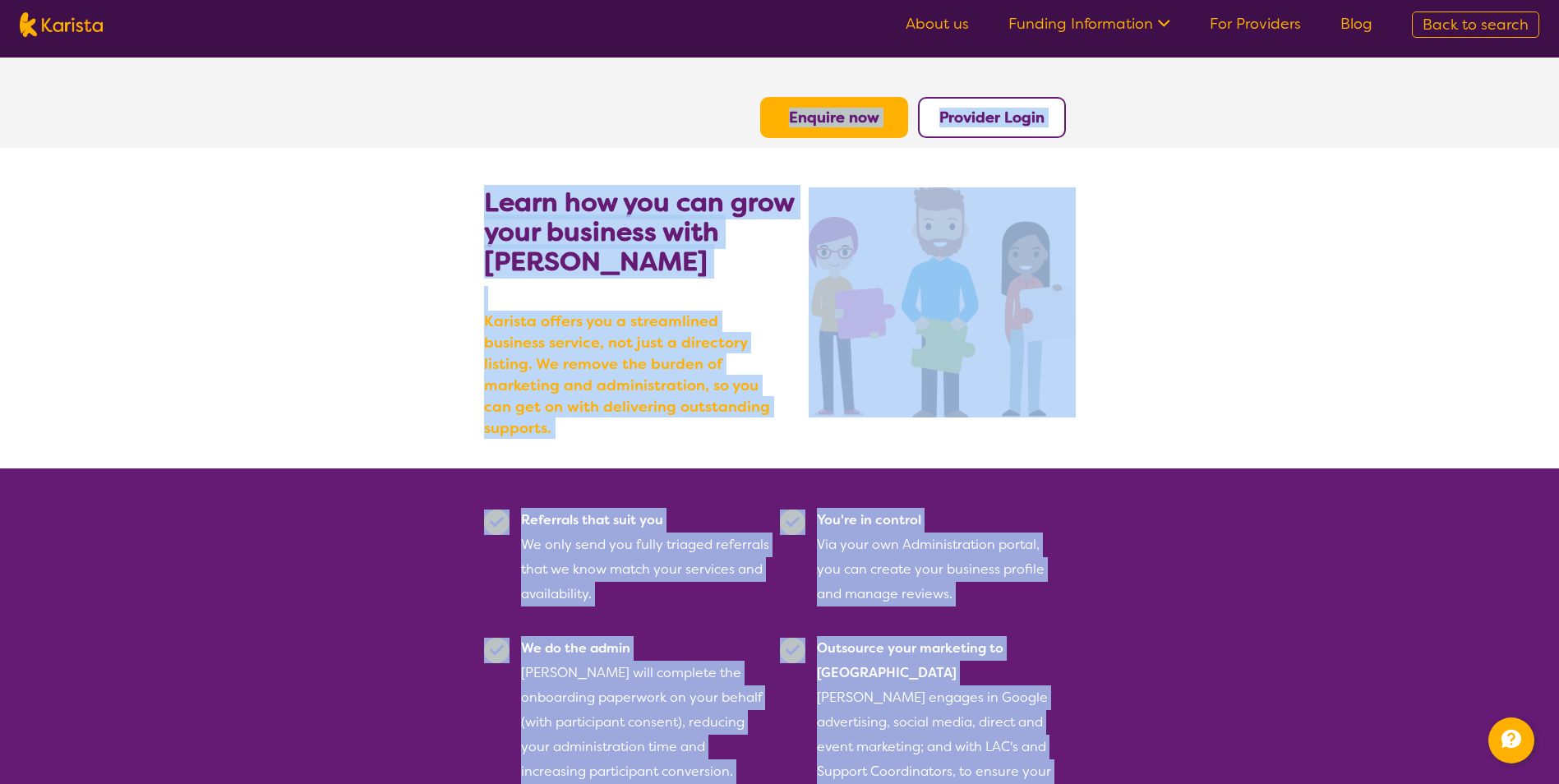
drag, startPoint x: 1101, startPoint y: 774, endPoint x: -4, endPoint y: 40, distance: 1326.6
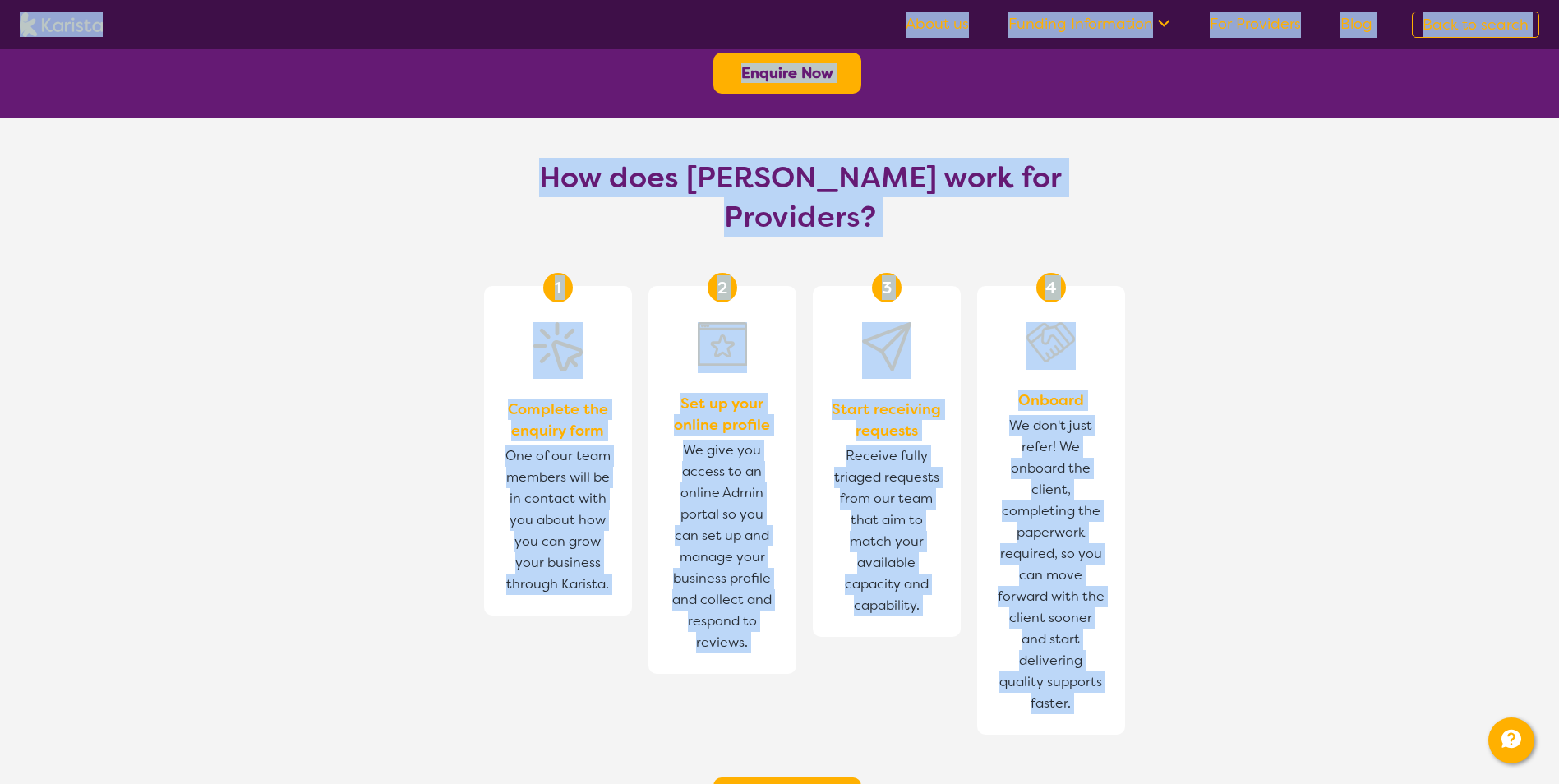
scroll to position [1198, 0]
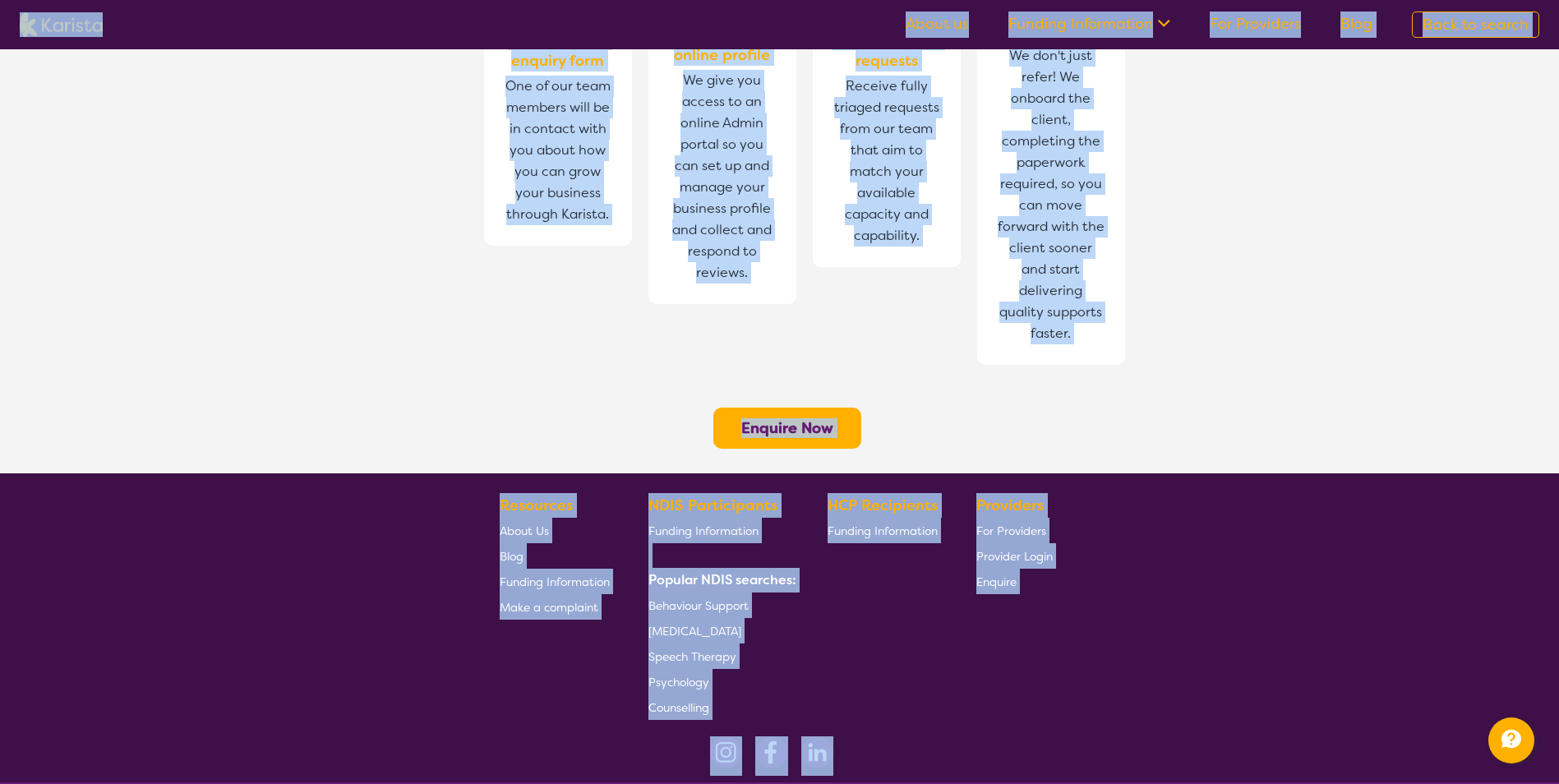
drag, startPoint x: 13, startPoint y: 3, endPoint x: 1133, endPoint y: 823, distance: 1388.1
drag, startPoint x: 1133, startPoint y: 823, endPoint x: 1090, endPoint y: 643, distance: 185.1
click at [1090, 643] on footer "Resources About Us Blog Funding Information Make a complaint NDIS Participants …" at bounding box center [779, 627] width 1559 height 309
